Goal: Information Seeking & Learning: Check status

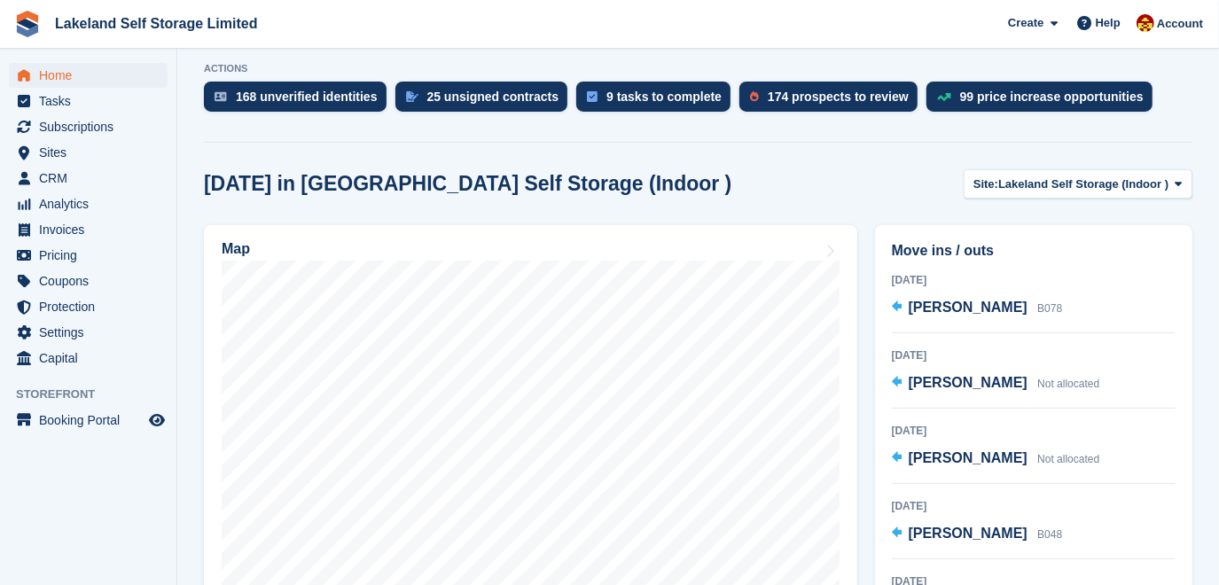
scroll to position [322, 0]
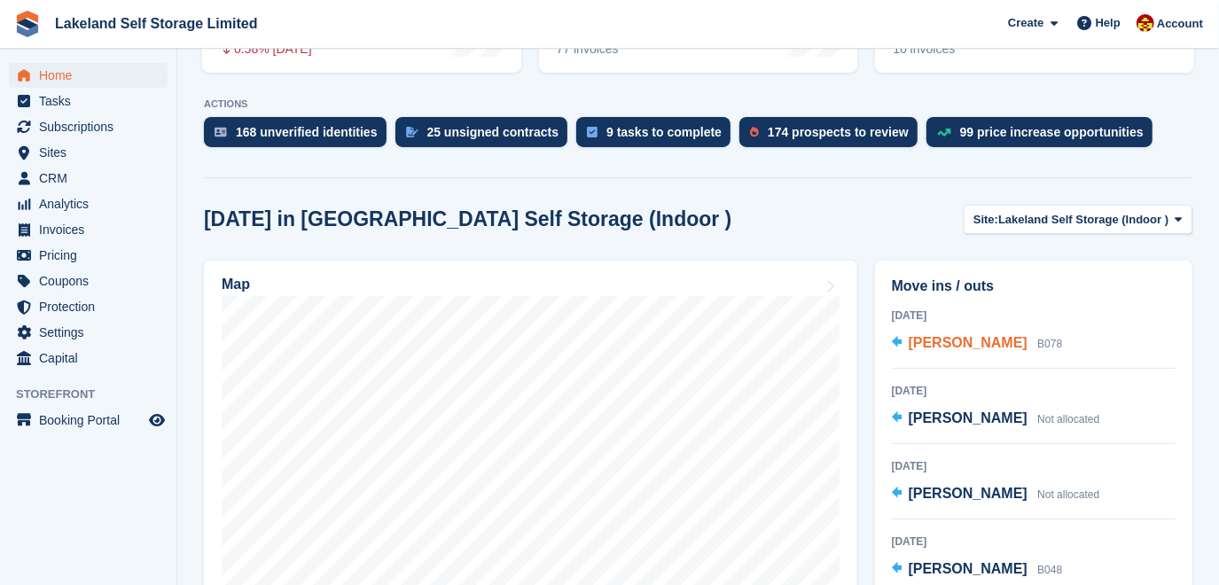
click at [971, 338] on span "[PERSON_NAME]" at bounding box center [967, 342] width 119 height 15
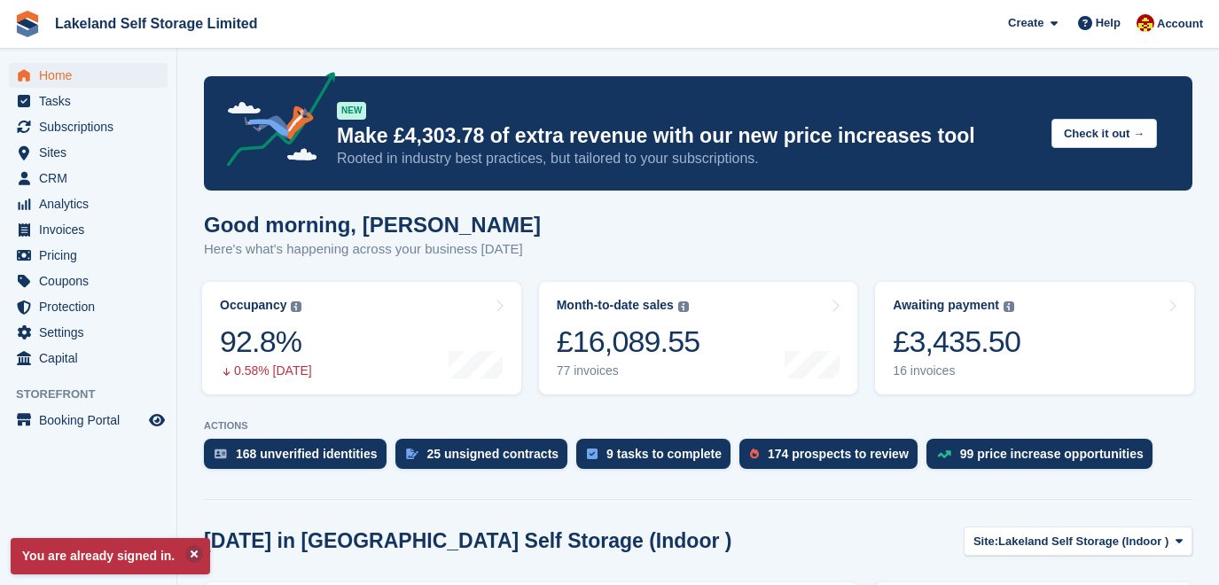
scroll to position [322, 0]
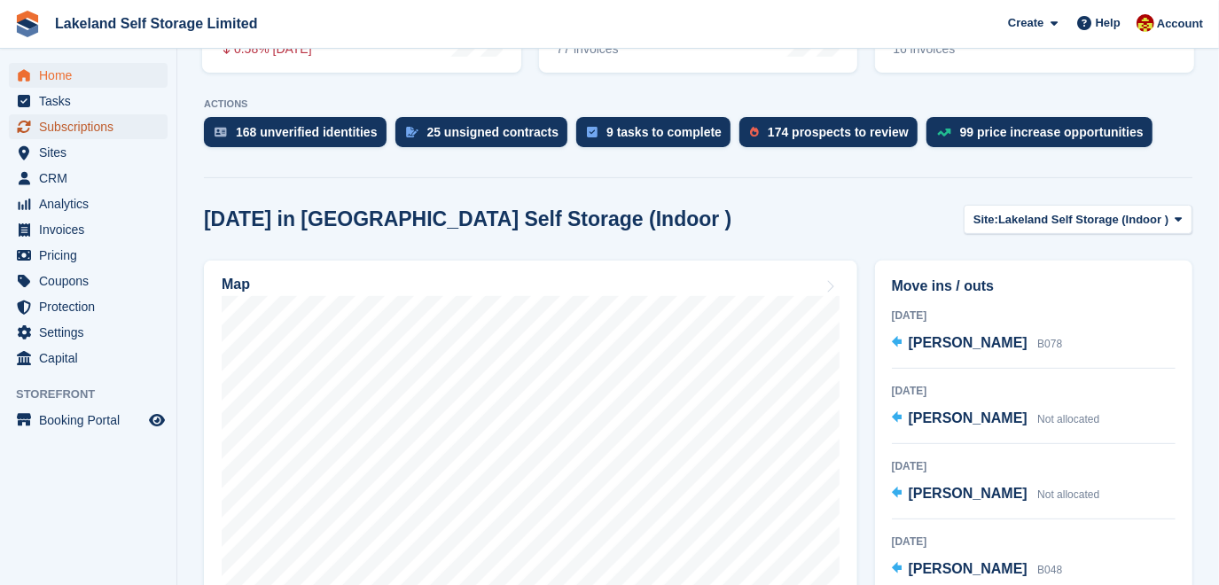
click at [51, 134] on span "Subscriptions" at bounding box center [92, 126] width 106 height 25
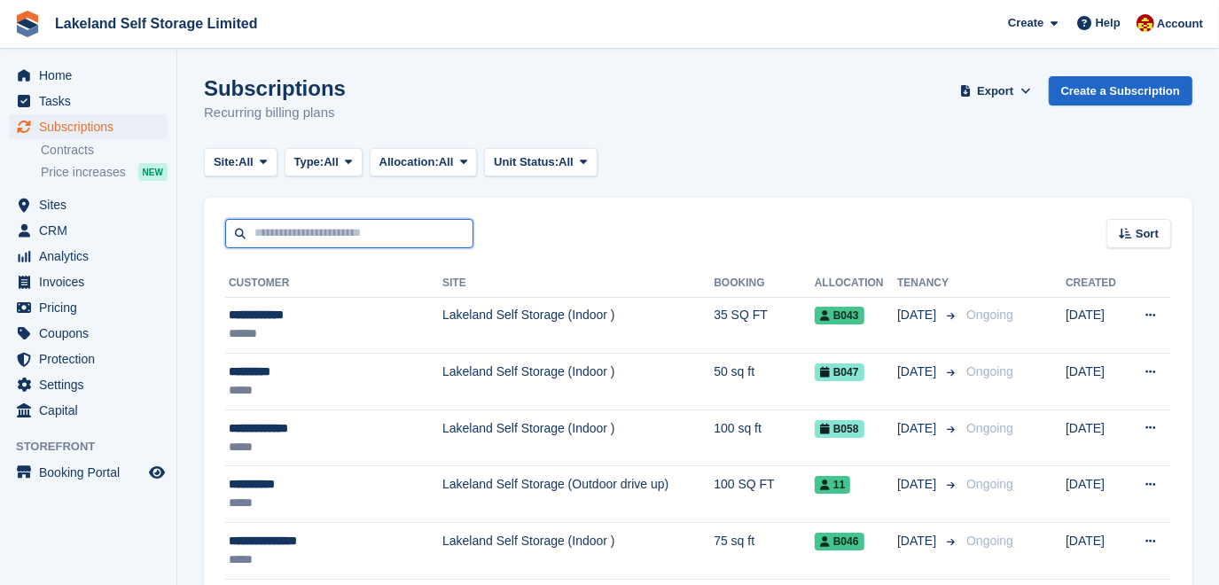
click at [295, 231] on input "text" at bounding box center [349, 233] width 248 height 29
type input "**********"
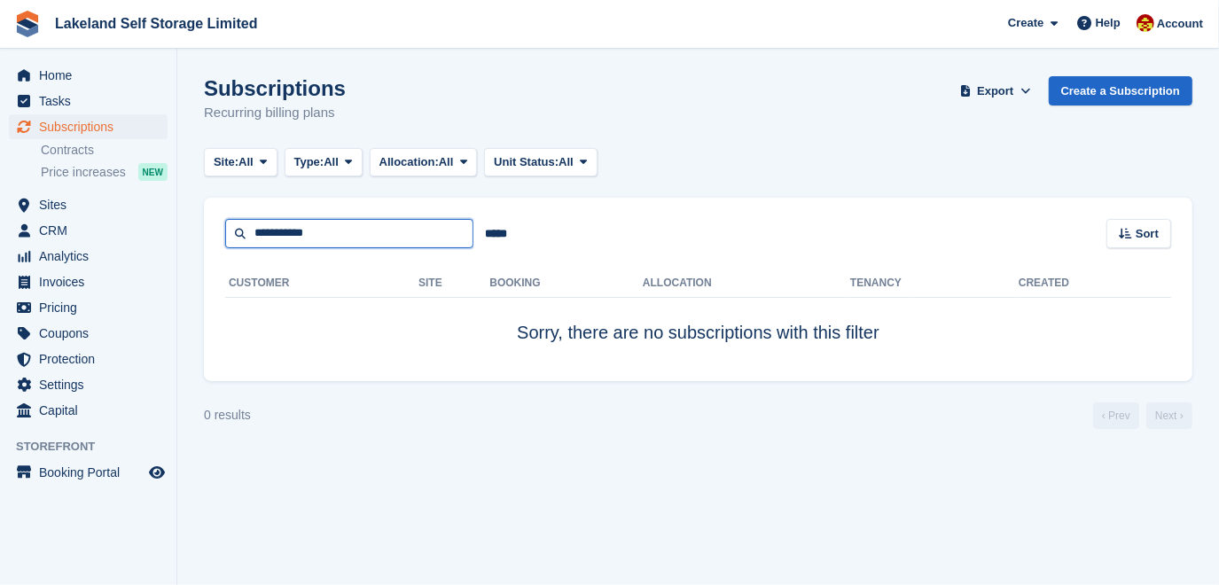
click at [286, 229] on input "**********" at bounding box center [349, 233] width 248 height 29
type input "******"
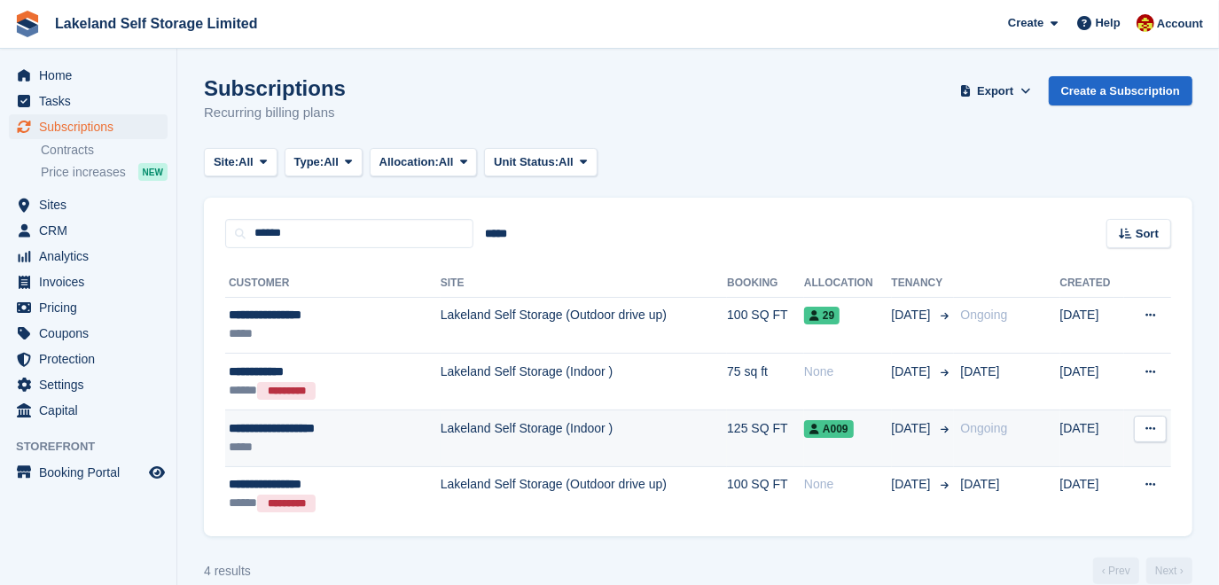
click at [526, 432] on td "Lakeland Self Storage (Indoor )" at bounding box center [583, 438] width 286 height 57
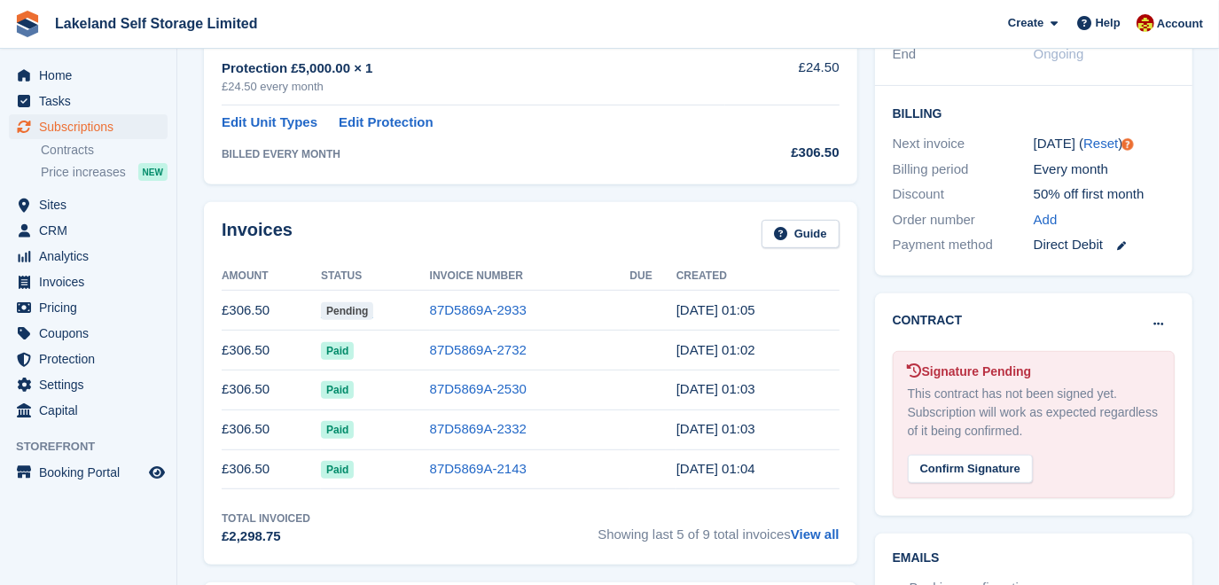
scroll to position [402, 0]
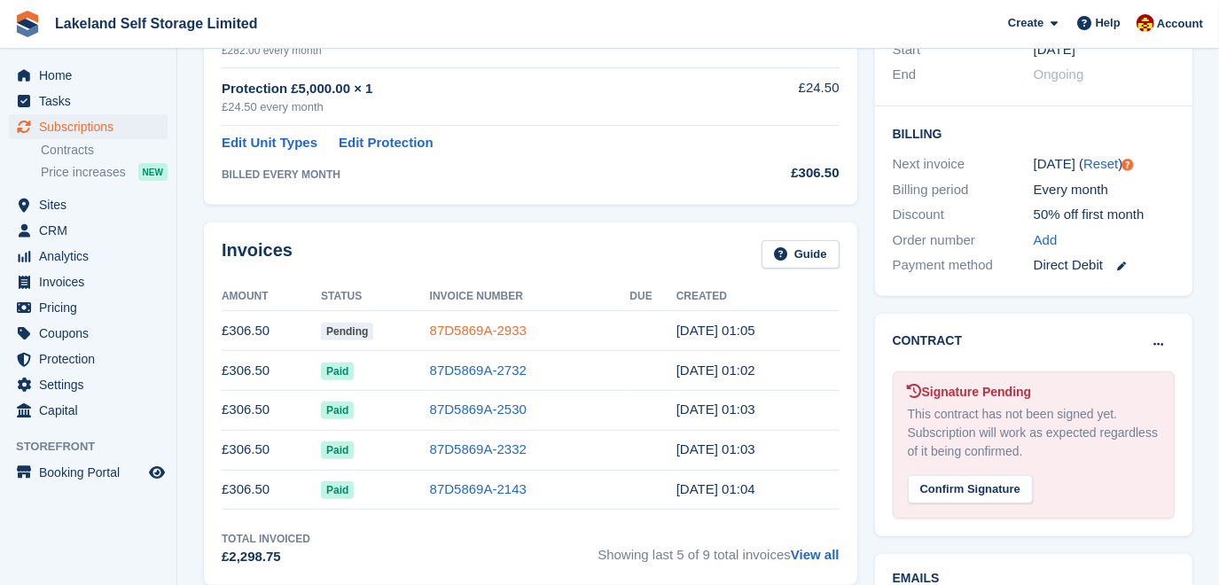
click at [480, 323] on link "87D5869A-2933" at bounding box center [478, 330] width 97 height 15
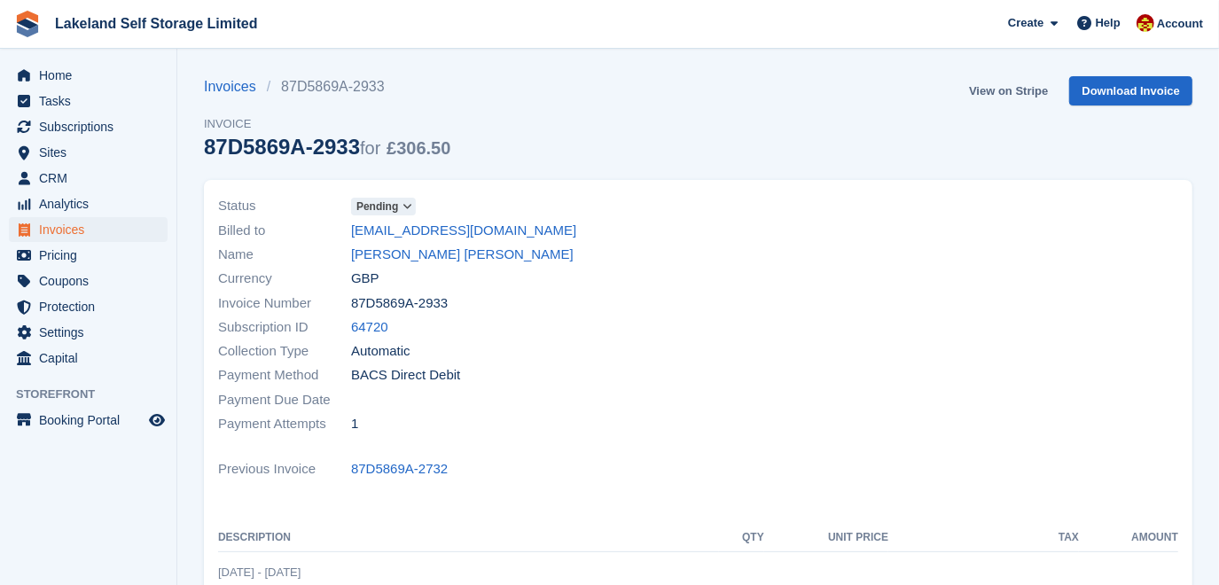
click at [1035, 88] on link "View on Stripe" at bounding box center [1008, 90] width 93 height 29
click at [1155, 93] on link "Download Invoice" at bounding box center [1130, 90] width 123 height 29
click at [106, 125] on span "Subscriptions" at bounding box center [92, 126] width 106 height 25
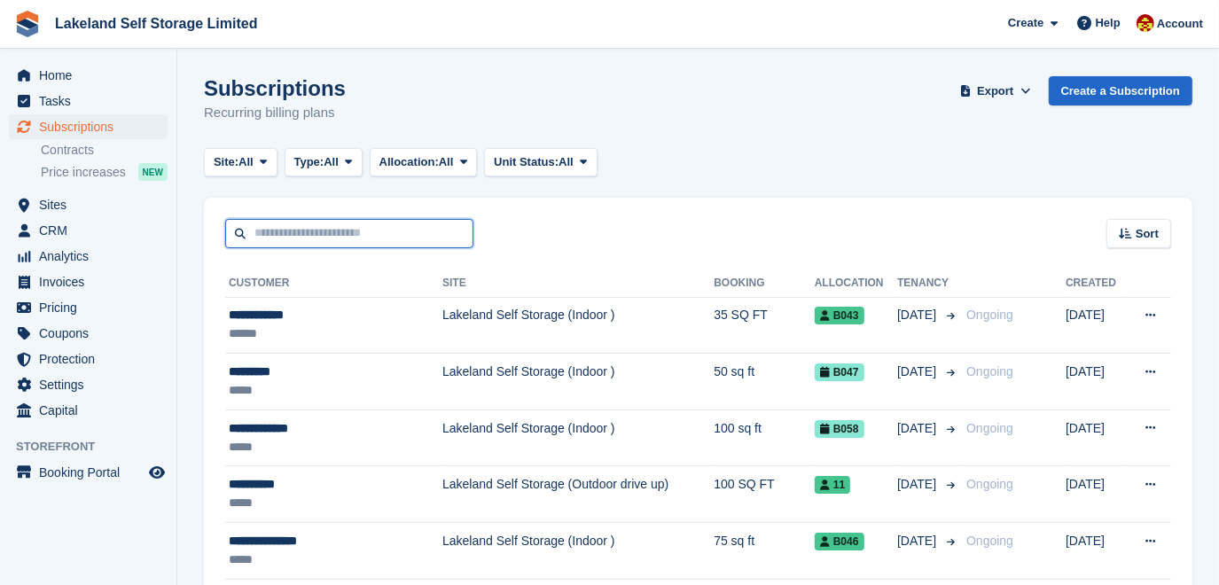
click at [296, 229] on input "text" at bounding box center [349, 233] width 248 height 29
type input "**********"
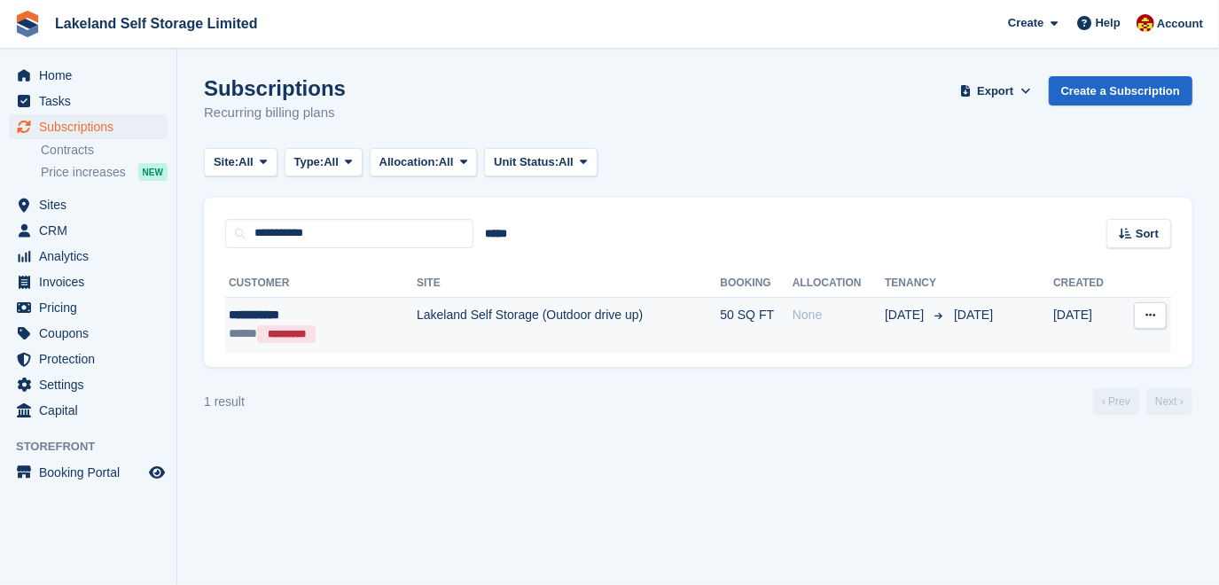
click at [437, 315] on td "Lakeland Self Storage (Outdoor drive up)" at bounding box center [568, 325] width 303 height 56
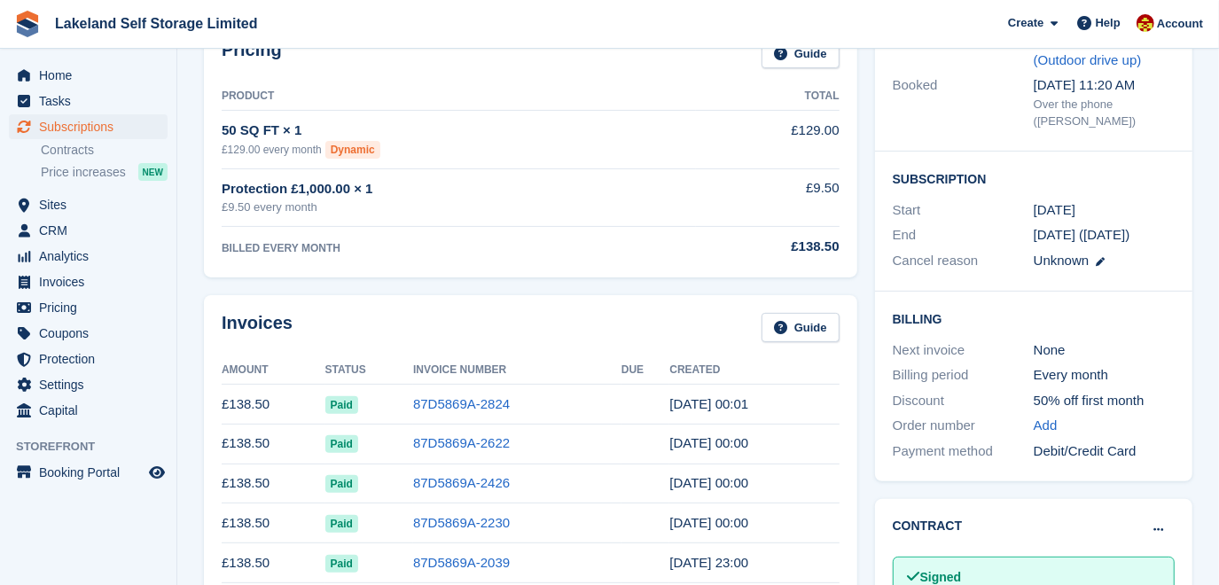
scroll to position [322, 0]
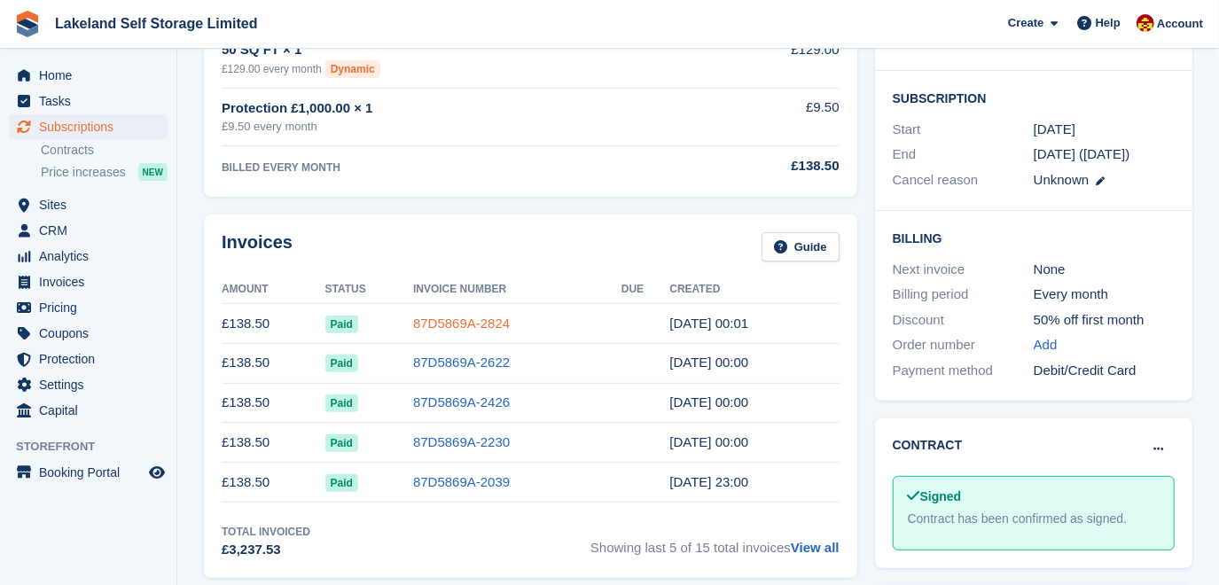
click at [438, 319] on link "87D5869A-2824" at bounding box center [461, 323] width 97 height 15
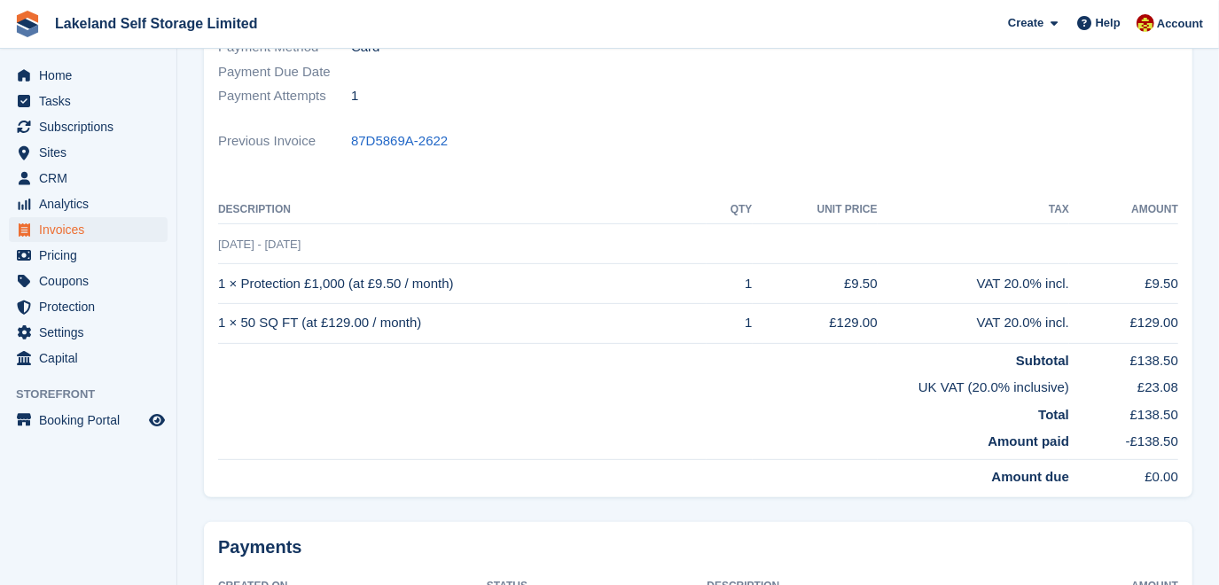
scroll to position [324, 0]
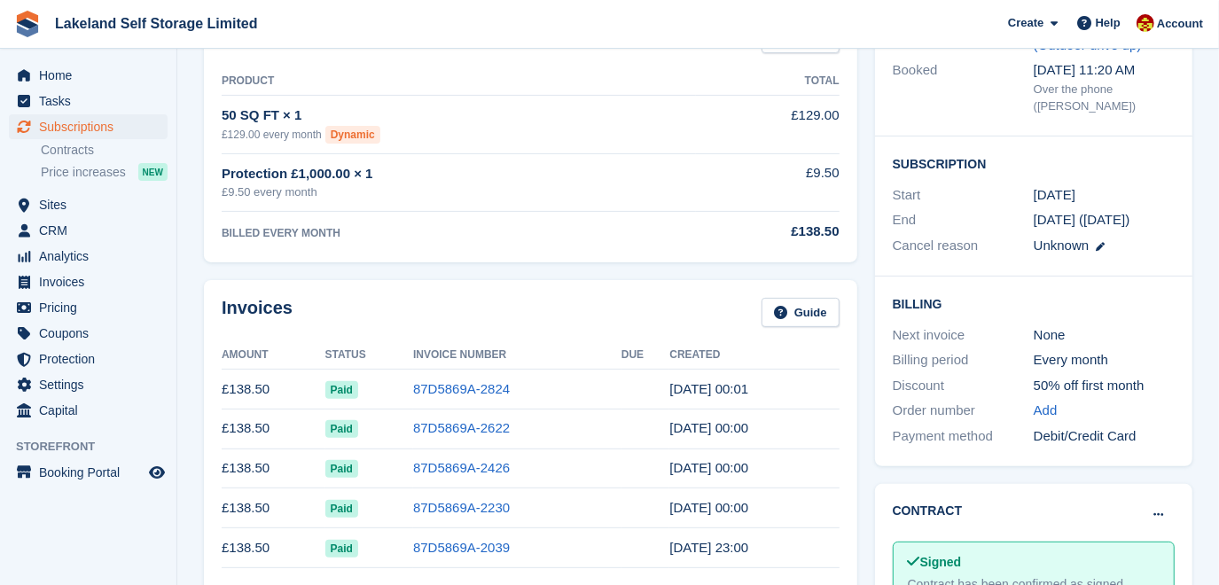
scroll to position [322, 0]
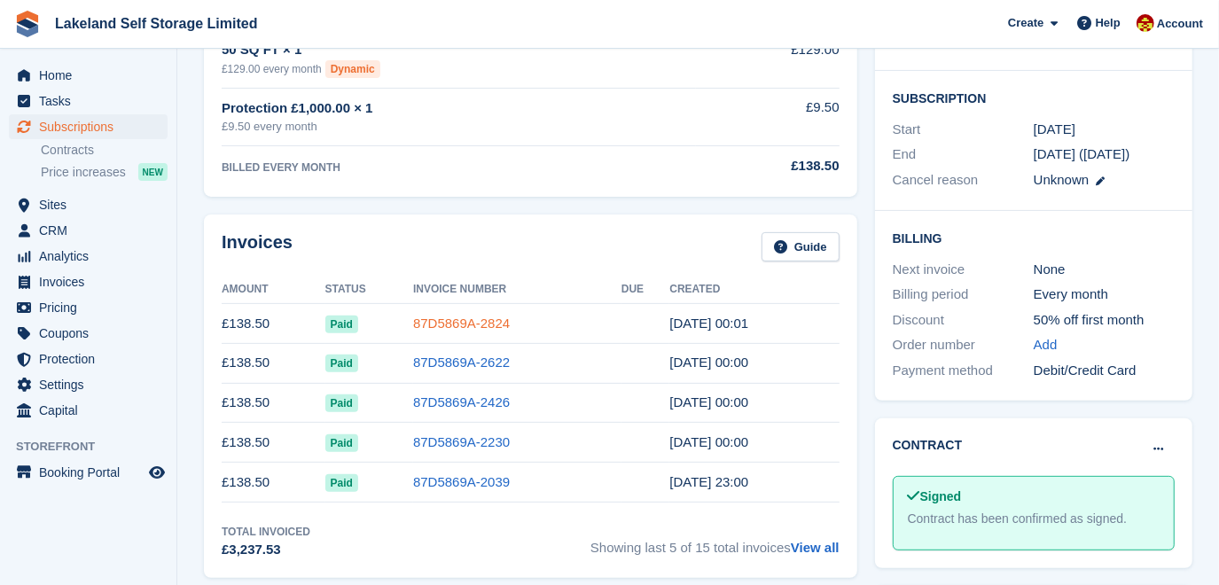
click at [454, 326] on link "87D5869A-2824" at bounding box center [461, 323] width 97 height 15
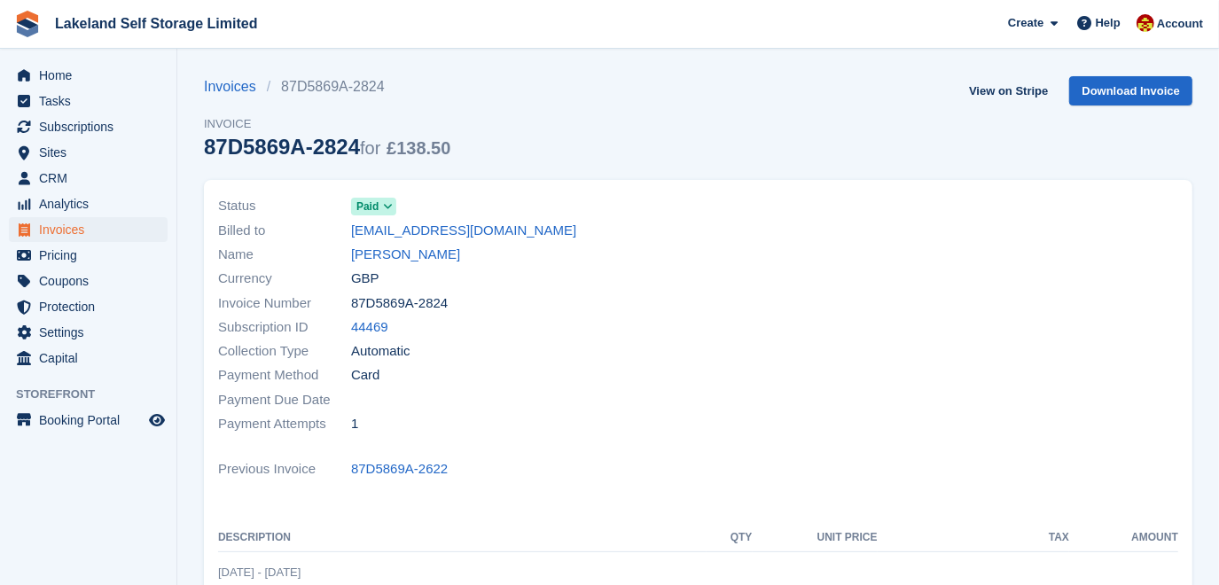
click at [992, 75] on section "Invoices 87D5869A-2824 Invoice 87D5869A-2824 for £138.50 View on Stripe Downloa…" at bounding box center [697, 536] width 1041 height 1072
click at [996, 88] on link "View on Stripe" at bounding box center [1008, 90] width 93 height 29
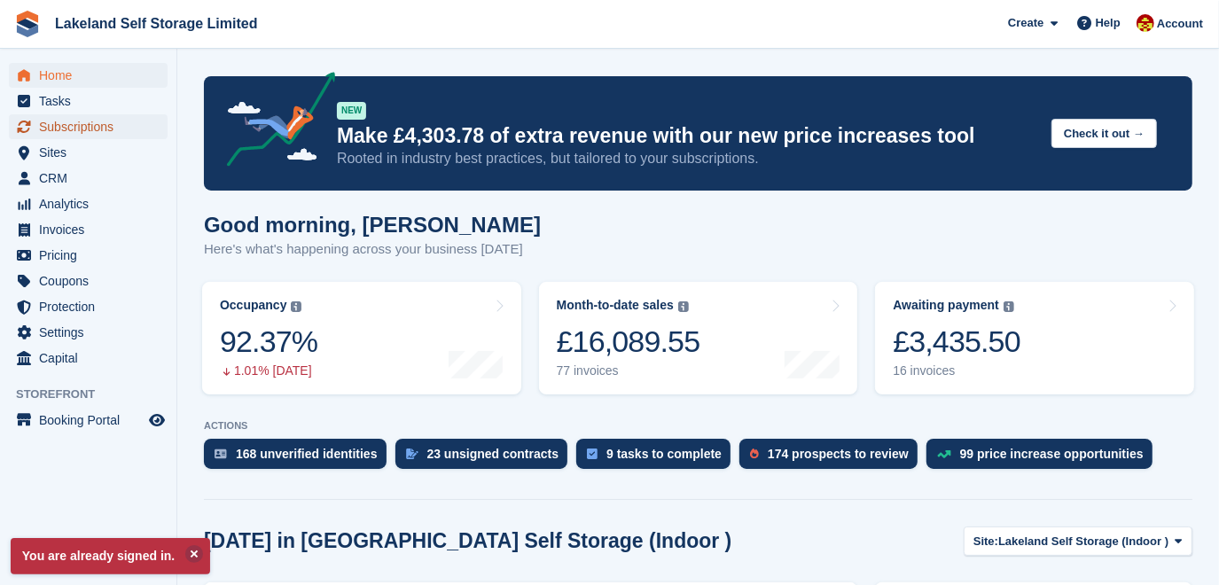
click at [83, 132] on span "Subscriptions" at bounding box center [92, 126] width 106 height 25
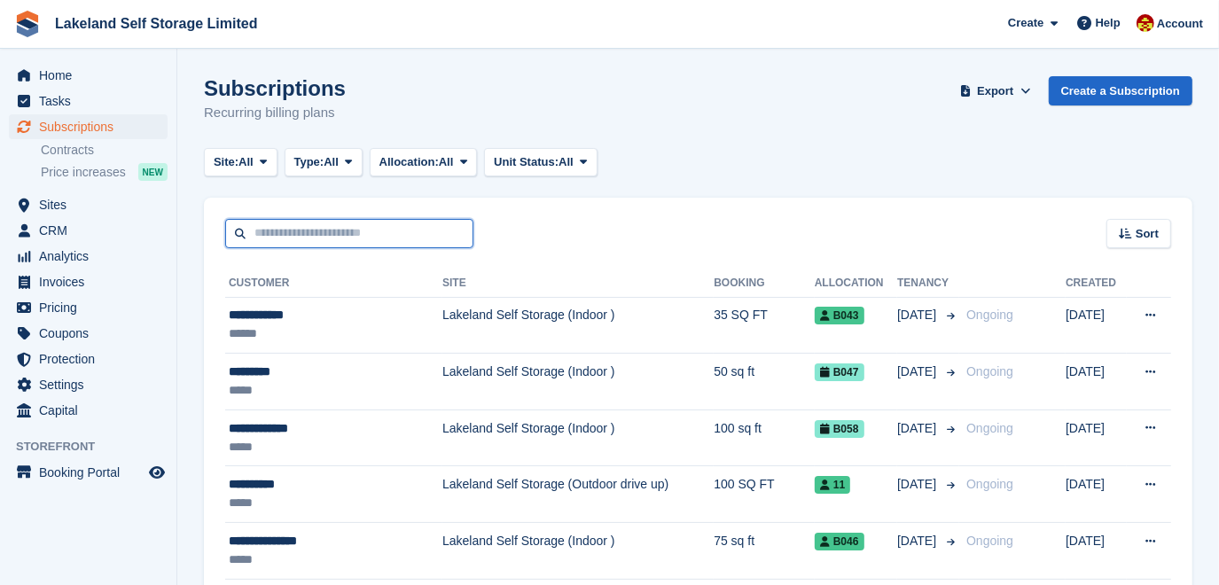
click at [253, 235] on input "text" at bounding box center [349, 233] width 248 height 29
type input "**********"
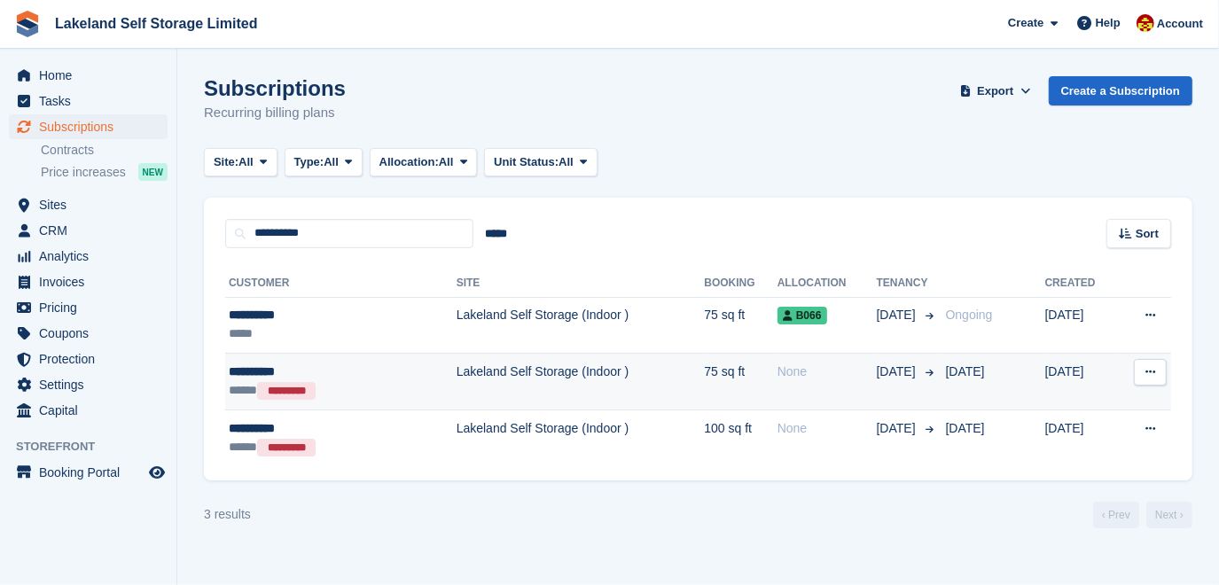
click at [504, 366] on td "Lakeland Self Storage (Indoor )" at bounding box center [580, 382] width 248 height 57
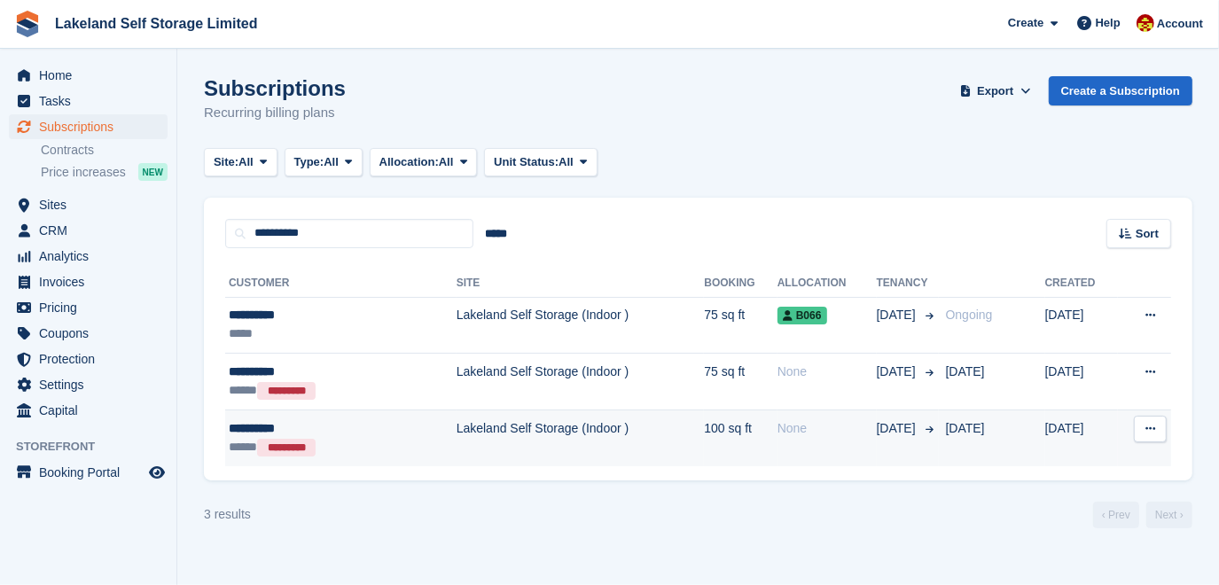
click at [489, 424] on td "Lakeland Self Storage (Indoor )" at bounding box center [580, 438] width 248 height 56
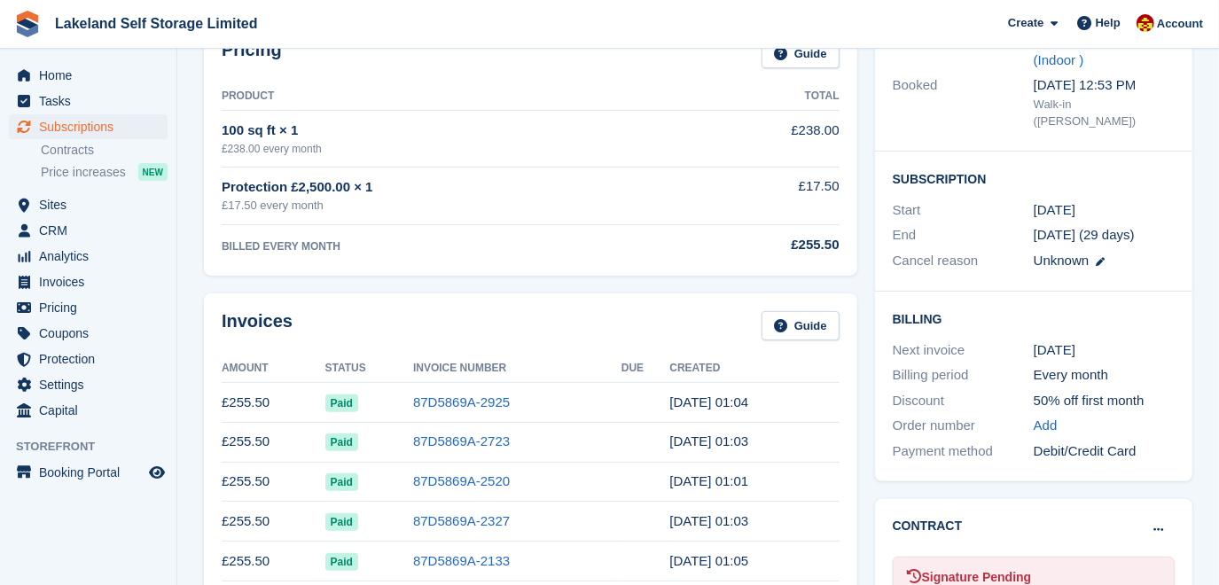
scroll to position [322, 0]
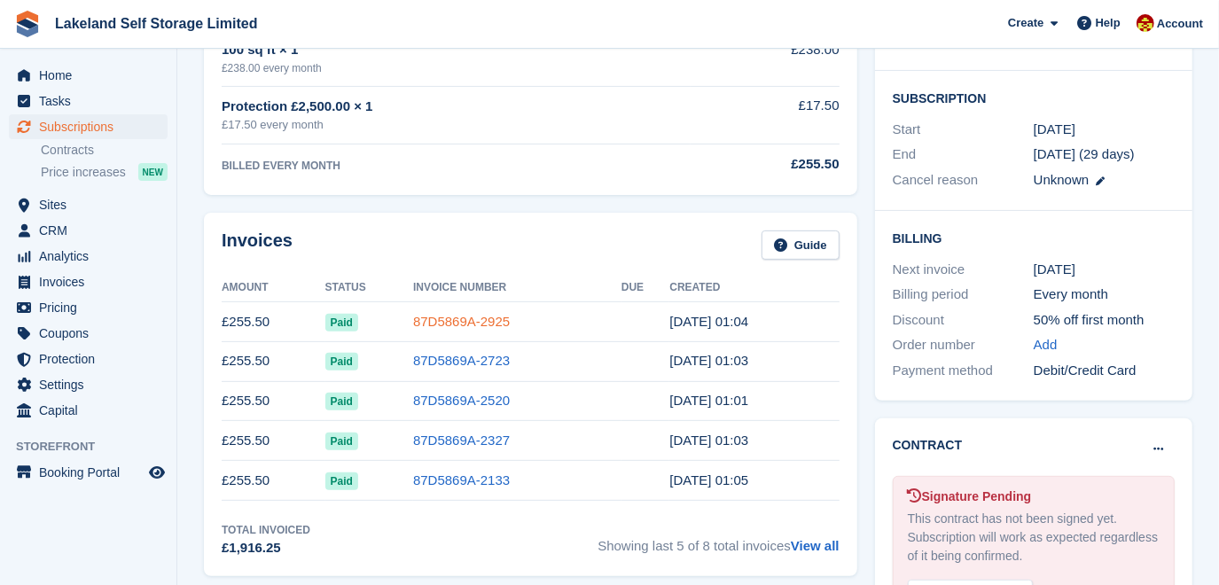
click at [451, 319] on link "87D5869A-2925" at bounding box center [461, 321] width 97 height 15
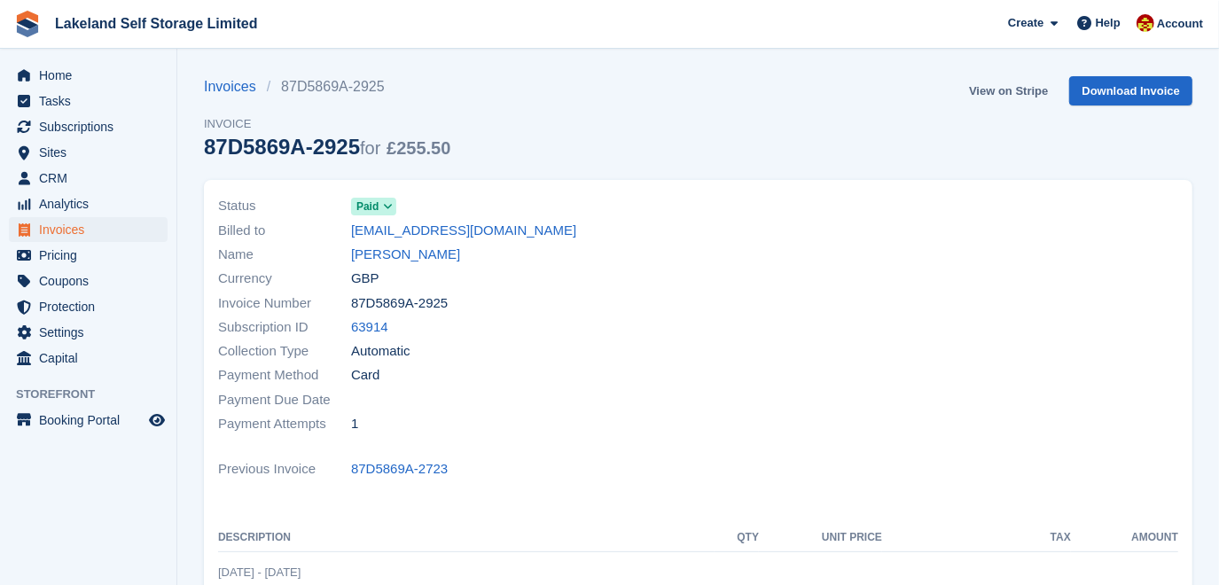
click at [1023, 93] on link "View on Stripe" at bounding box center [1008, 90] width 93 height 29
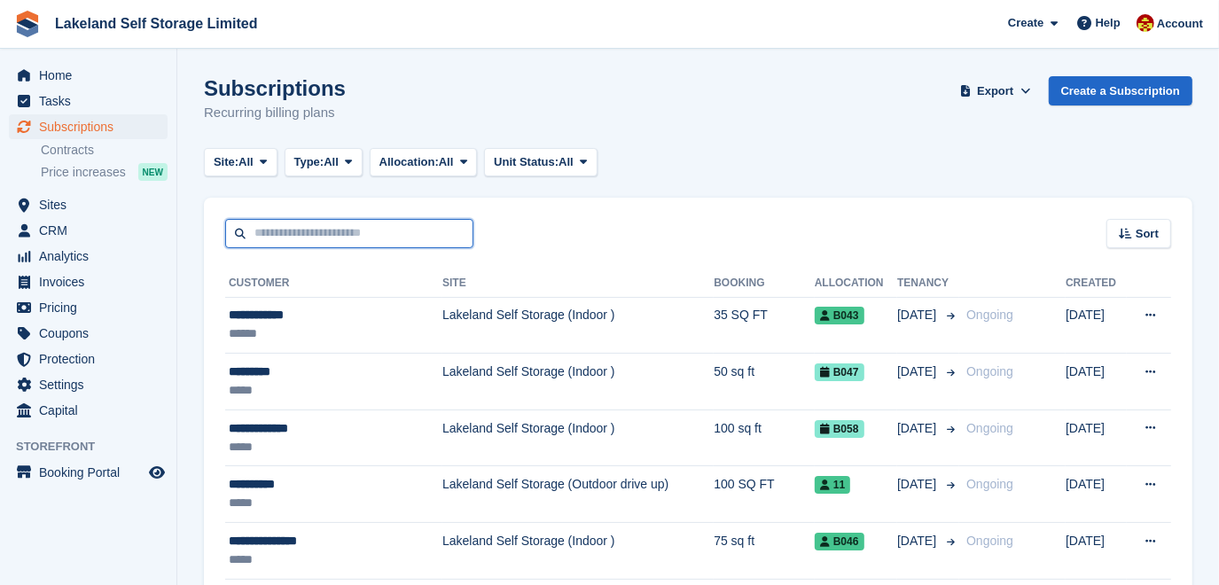
click at [279, 231] on input "text" at bounding box center [349, 233] width 248 height 29
type input "*******"
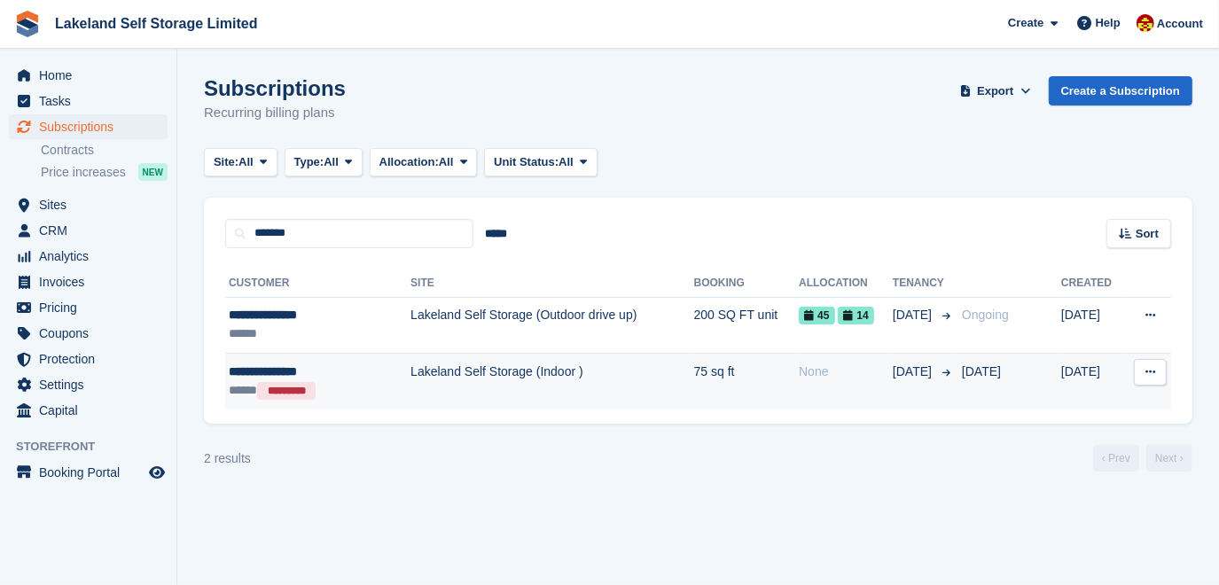
click at [439, 371] on td "Lakeland Self Storage (Indoor )" at bounding box center [551, 382] width 283 height 56
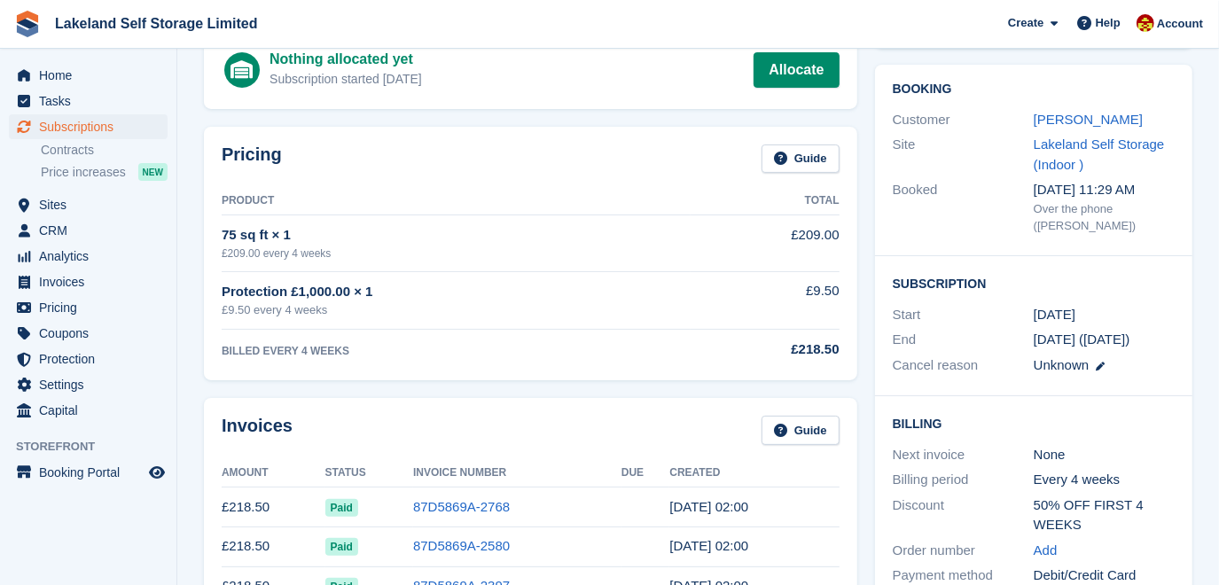
scroll to position [160, 0]
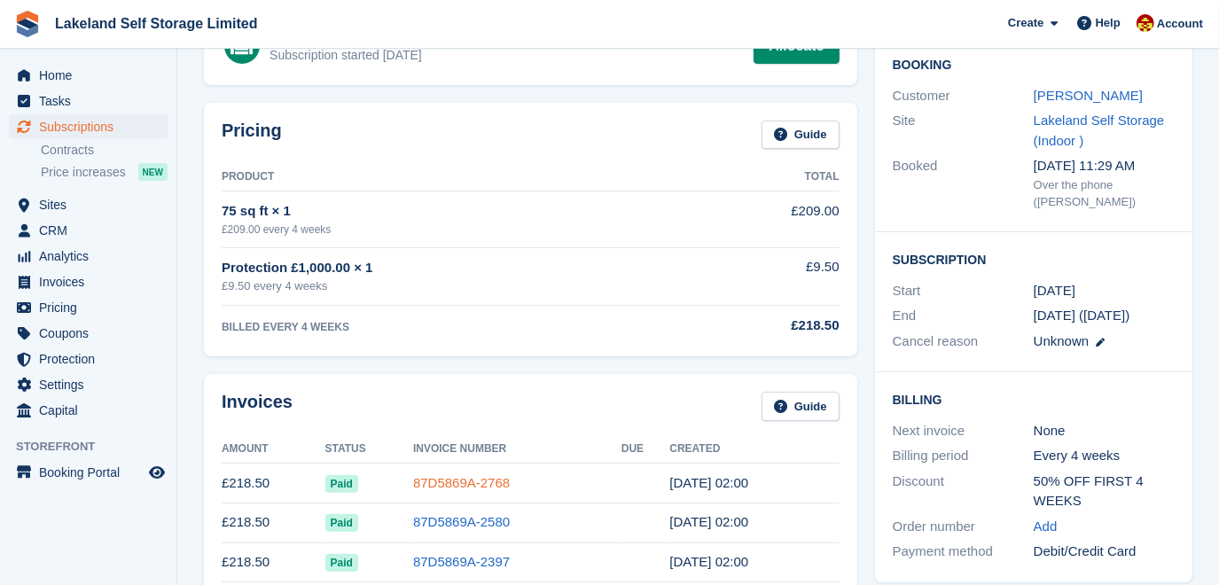
click at [467, 484] on link "87D5869A-2768" at bounding box center [461, 482] width 97 height 15
